Goal: Information Seeking & Learning: Understand process/instructions

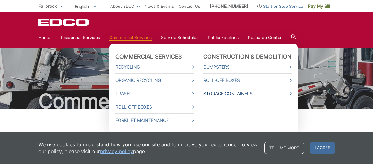
scroll to position [159, 0]
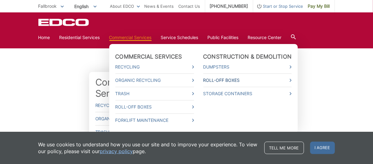
click at [234, 81] on link "Roll-Off Boxes" at bounding box center [248, 80] width 89 height 7
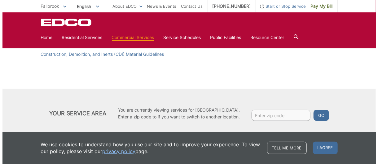
scroll to position [140, 0]
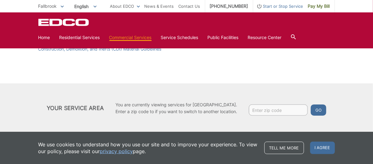
click at [268, 110] on input "Enter zip code" at bounding box center [278, 109] width 59 height 11
type input "92028"
click at [319, 111] on button "Go" at bounding box center [318, 109] width 15 height 11
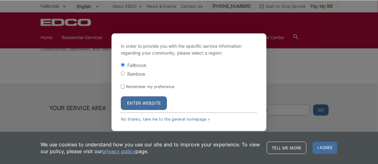
click at [136, 102] on button "Enter Website" at bounding box center [144, 103] width 46 height 14
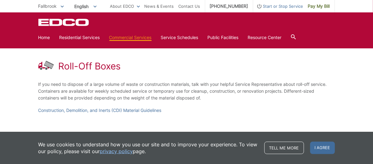
scroll to position [76, 0]
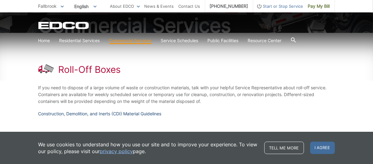
click at [108, 113] on link "Construction, Demolition, and Inerts (CDI) Material Guidelines" at bounding box center [99, 113] width 123 height 7
